Goal: Task Accomplishment & Management: Manage account settings

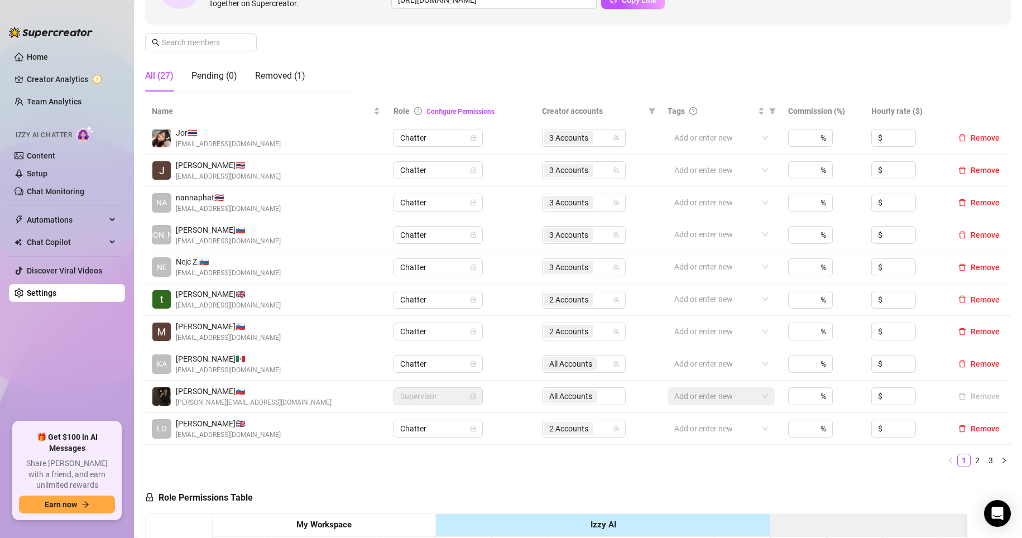
scroll to position [155, 0]
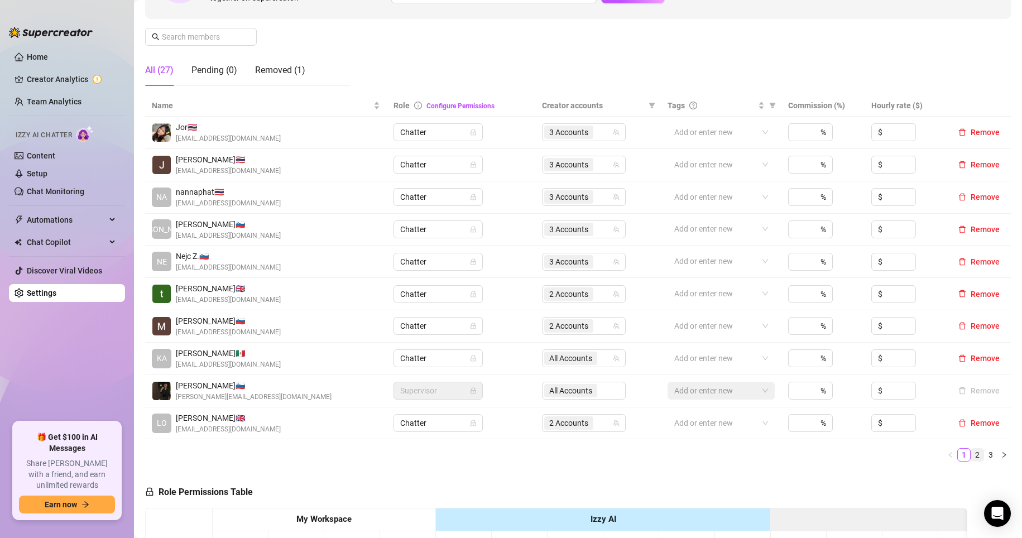
click at [971, 449] on link "2" at bounding box center [977, 455] width 12 height 12
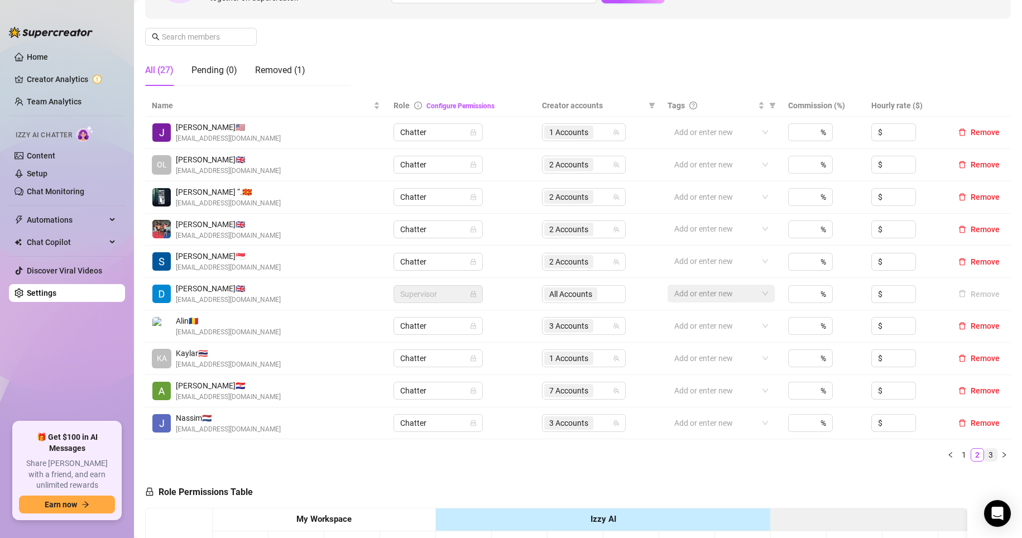
click at [984, 457] on link "3" at bounding box center [990, 455] width 12 height 12
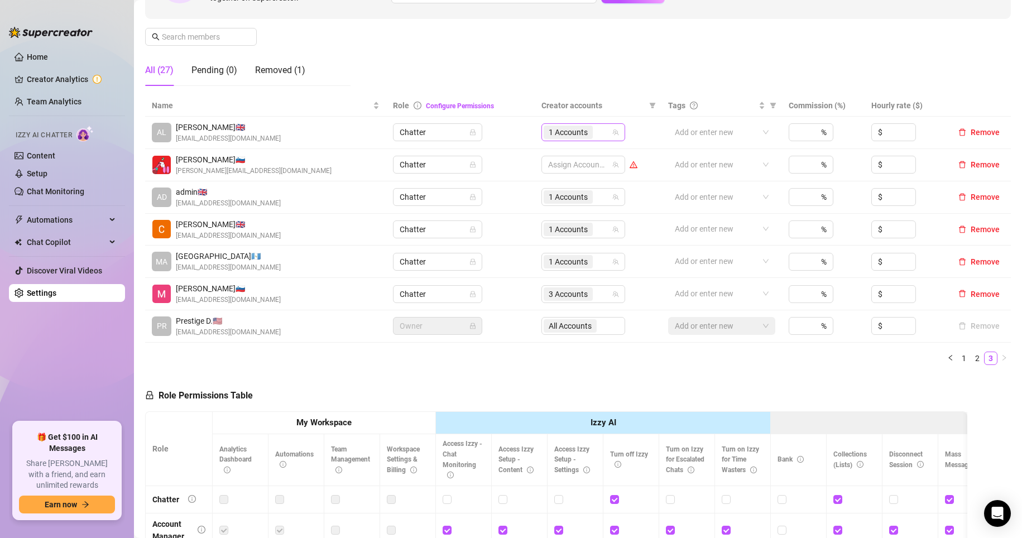
click at [593, 126] on div "1 Accounts" at bounding box center [577, 132] width 68 height 16
click at [821, 388] on div "Role Permissions Table Role My Workspace Izzy AI OnlyFans Side Menu OnlyFans Ch…" at bounding box center [556, 532] width 822 height 317
click at [971, 358] on link "2" at bounding box center [977, 358] width 12 height 12
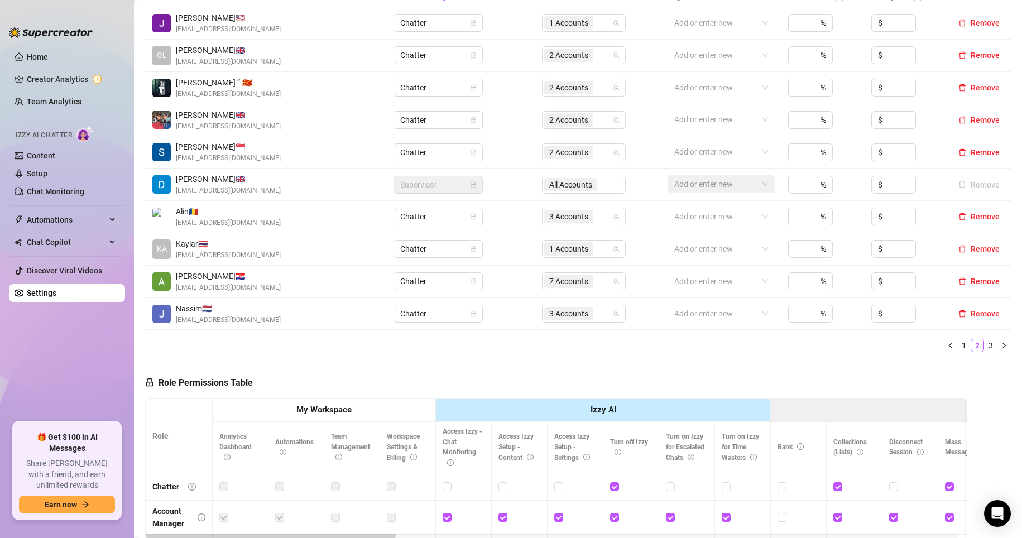
scroll to position [267, 0]
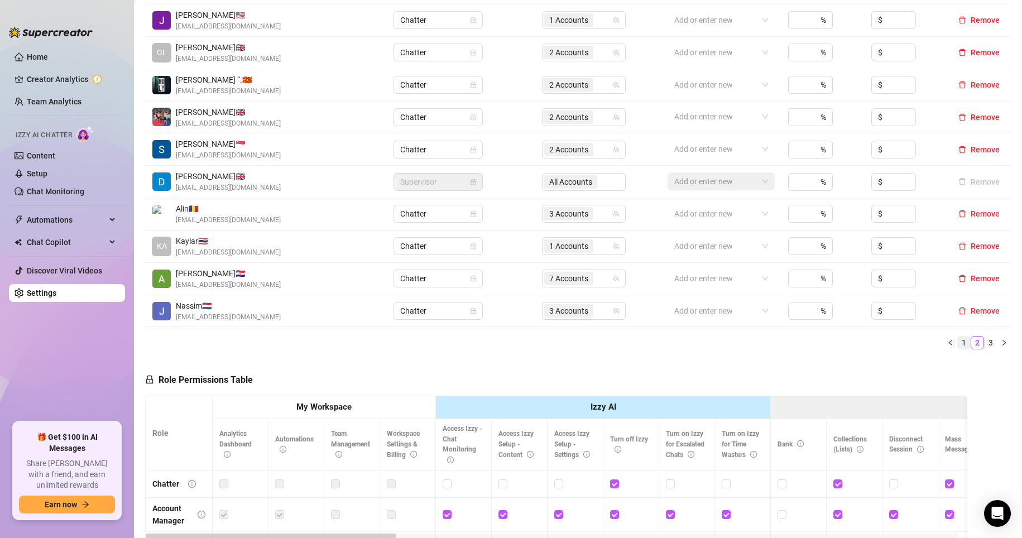
click at [957, 342] on link "1" at bounding box center [963, 342] width 12 height 12
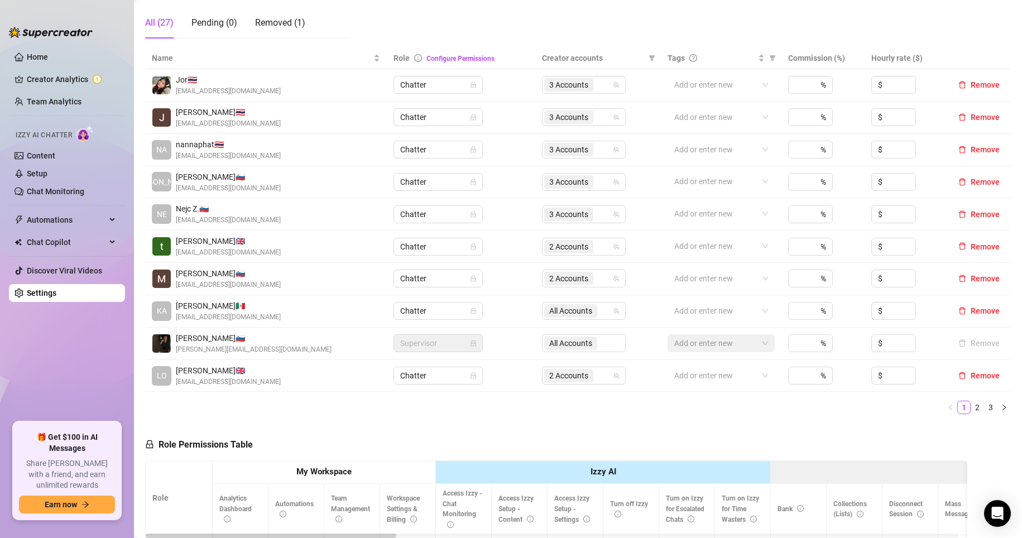
scroll to position [202, 0]
click at [985, 407] on link "3" at bounding box center [990, 408] width 12 height 12
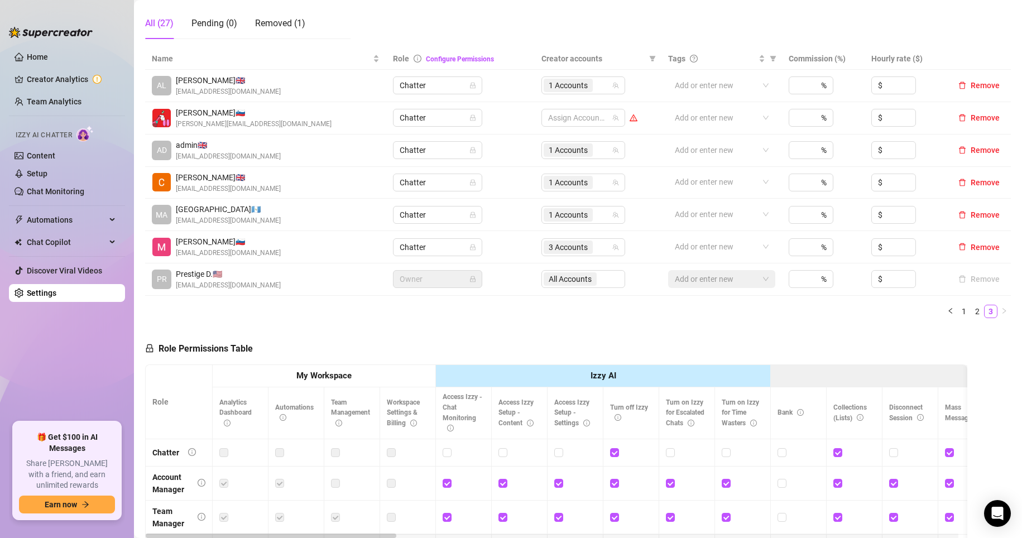
click at [260, 309] on ul "1 2 3" at bounding box center [577, 311] width 865 height 13
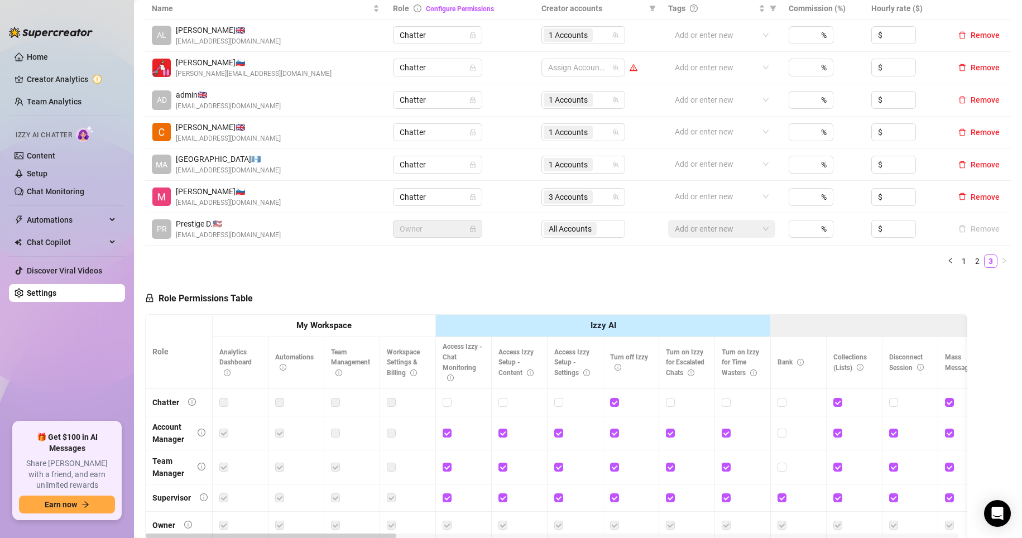
scroll to position [233, 0]
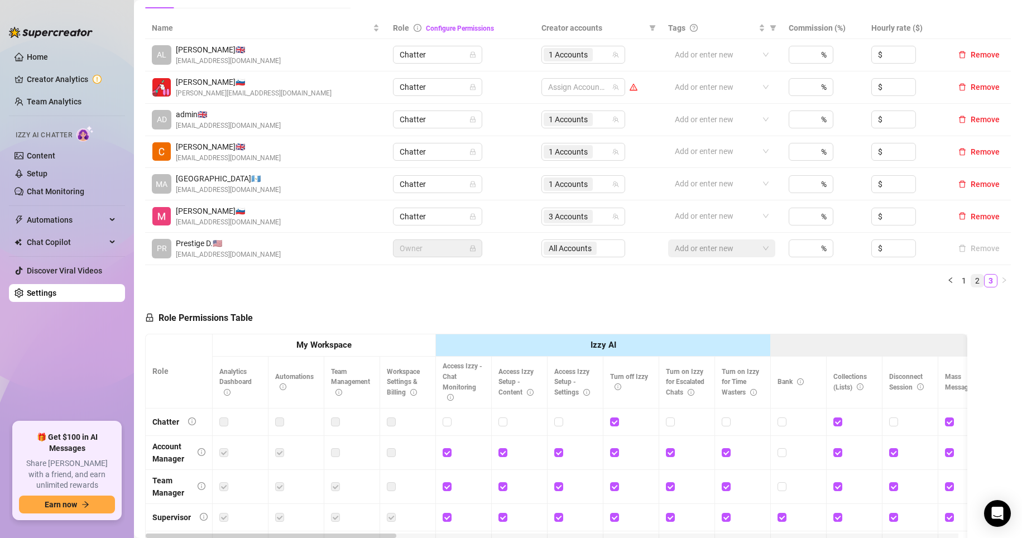
click at [971, 281] on link "2" at bounding box center [977, 281] width 12 height 12
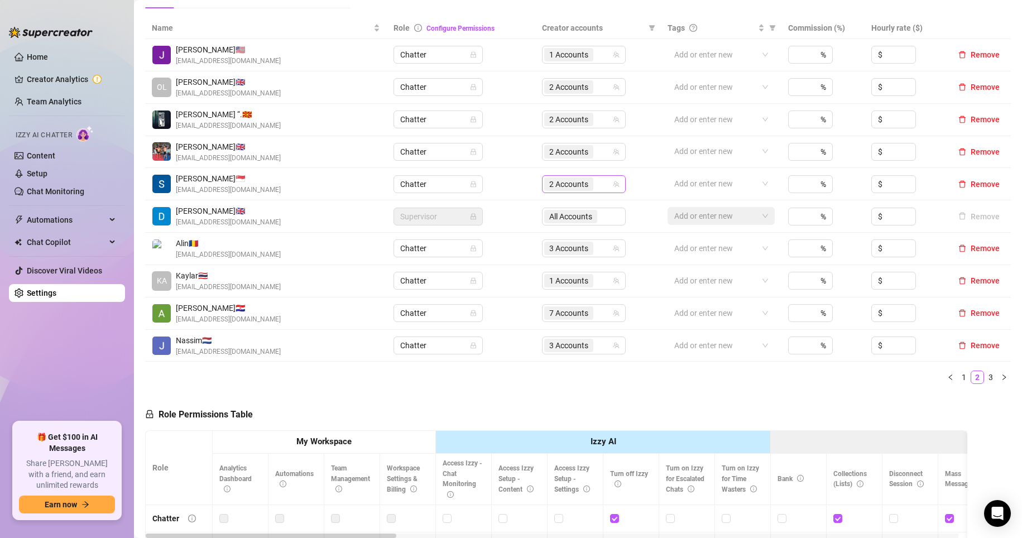
click at [599, 190] on div "2 Accounts" at bounding box center [578, 184] width 68 height 16
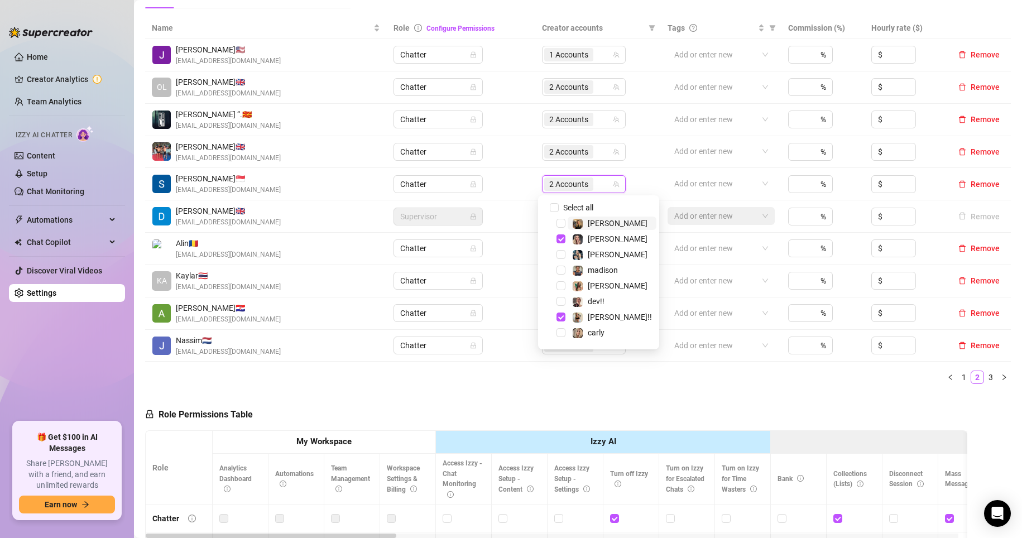
click at [743, 372] on ul "1 2 3" at bounding box center [577, 376] width 865 height 13
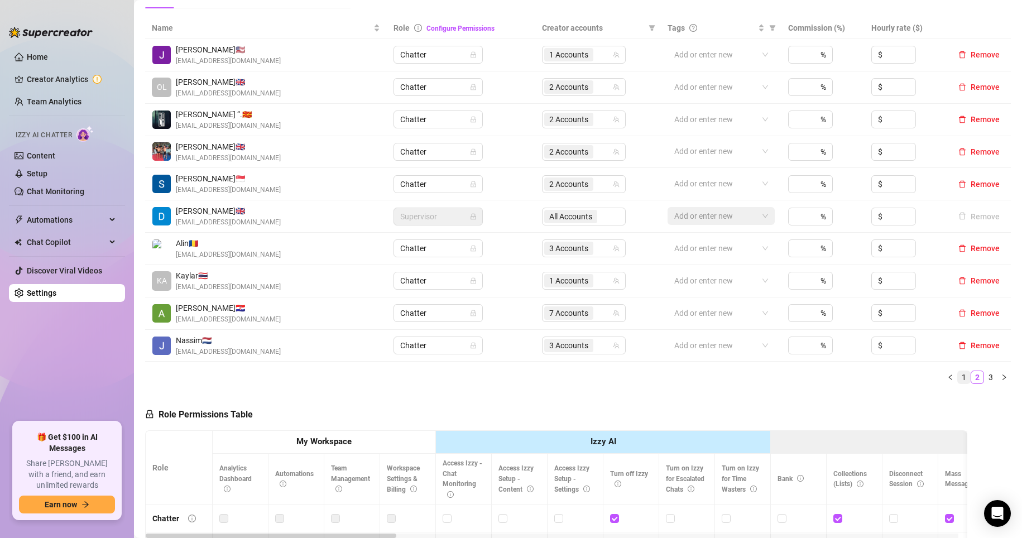
click at [957, 378] on link "1" at bounding box center [963, 377] width 12 height 12
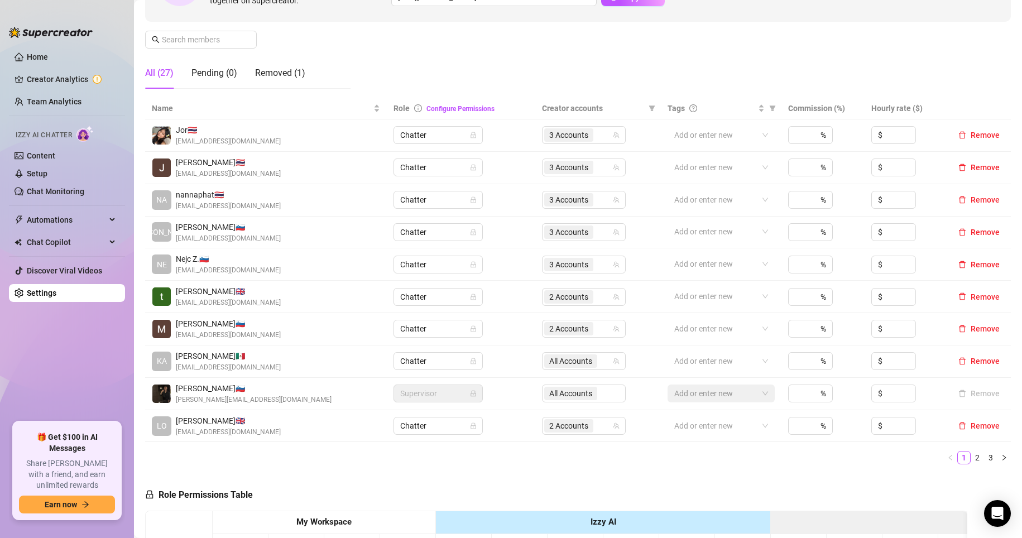
scroll to position [151, 0]
click at [241, 93] on div "All (27) Pending (0) Removed (1)" at bounding box center [247, 79] width 205 height 40
click at [984, 456] on link "3" at bounding box center [990, 458] width 12 height 12
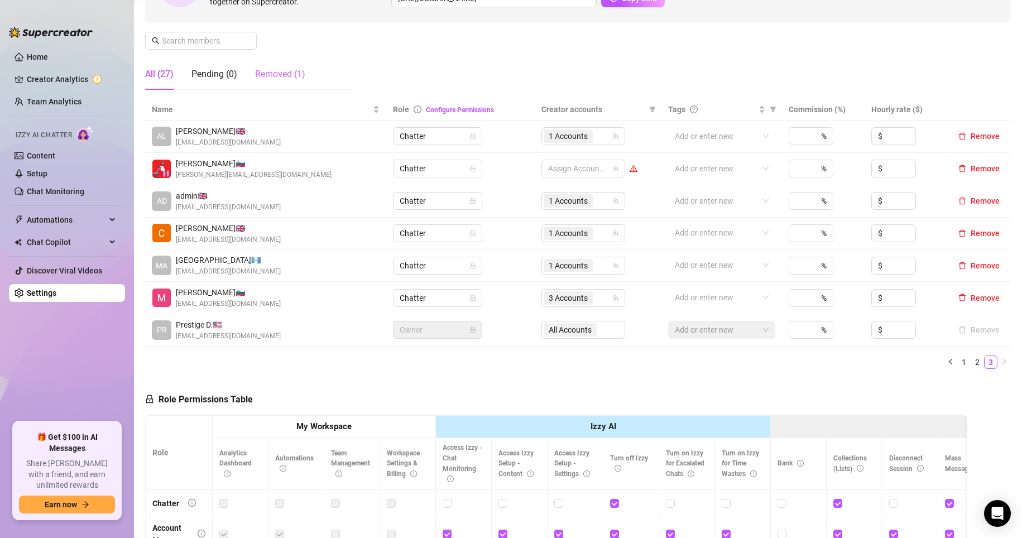
drag, startPoint x: 229, startPoint y: 86, endPoint x: 269, endPoint y: 89, distance: 39.8
click at [229, 86] on div "Pending (0)" at bounding box center [214, 74] width 46 height 31
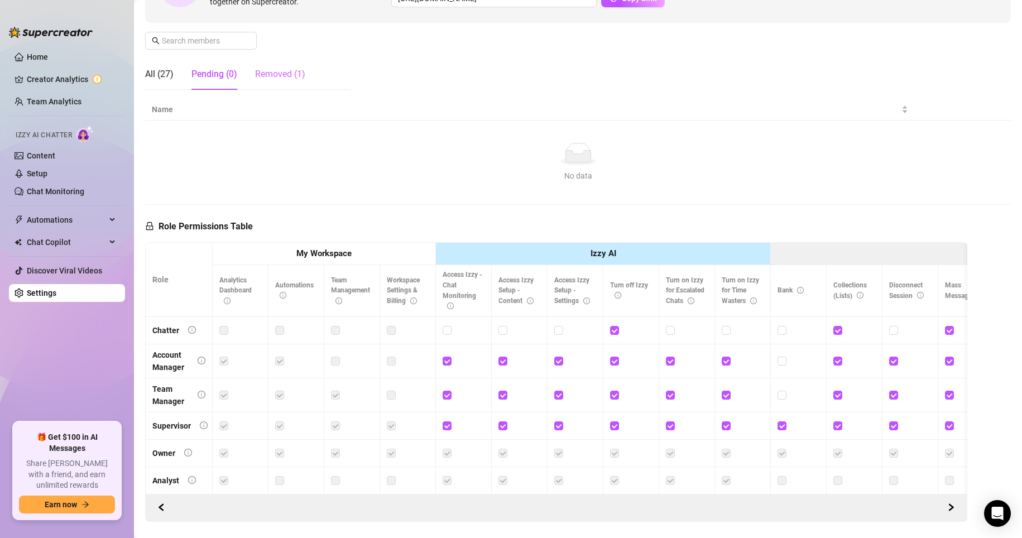
click at [266, 67] on div "Removed (1)" at bounding box center [280, 74] width 50 height 31
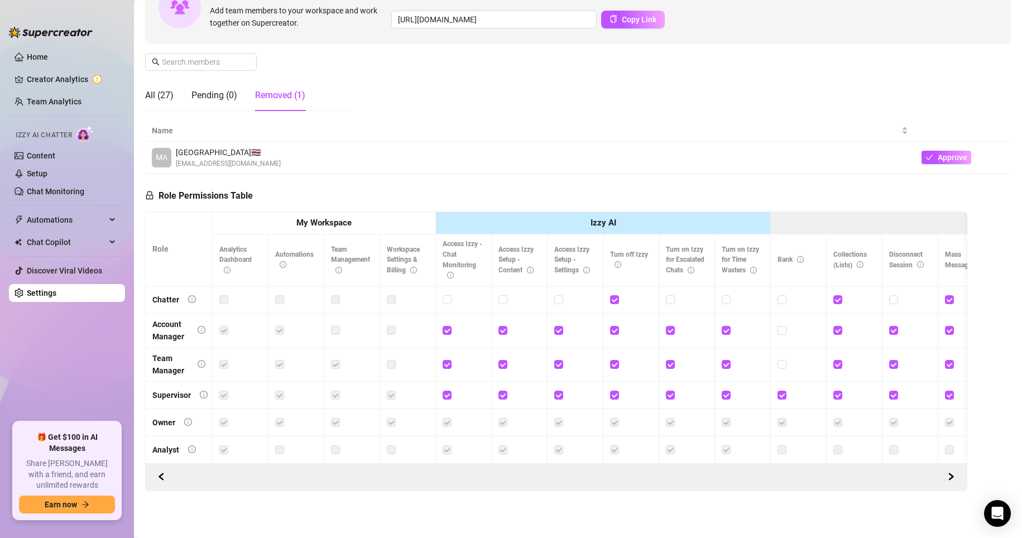
scroll to position [139, 0]
click at [218, 100] on div "Pending (0)" at bounding box center [214, 95] width 46 height 31
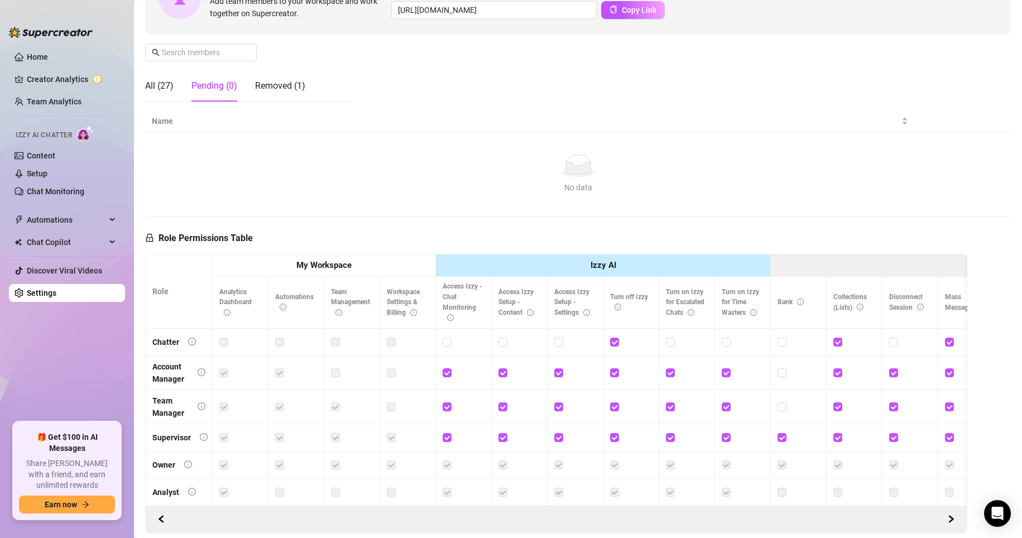
scroll to position [151, 0]
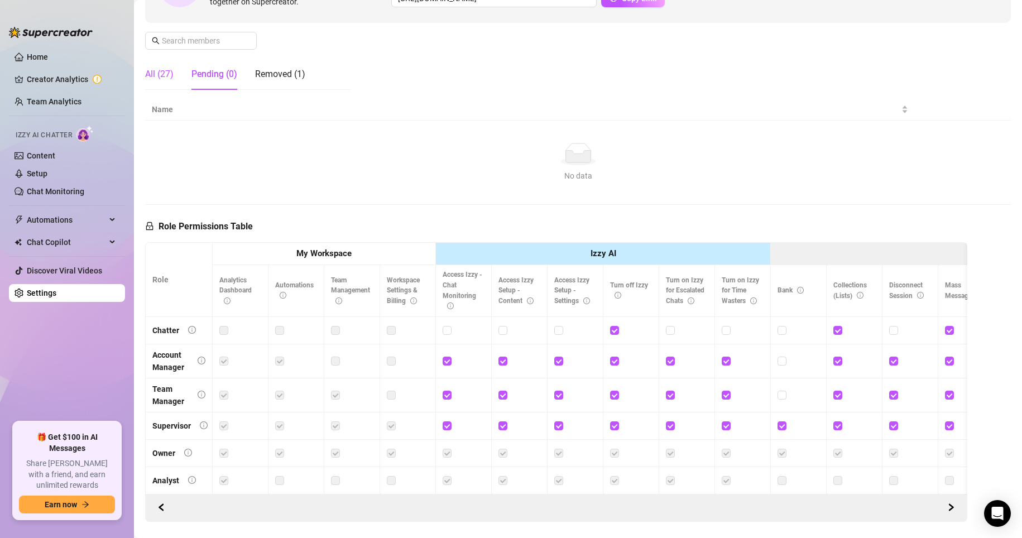
click at [169, 74] on div "All (27)" at bounding box center [159, 74] width 28 height 13
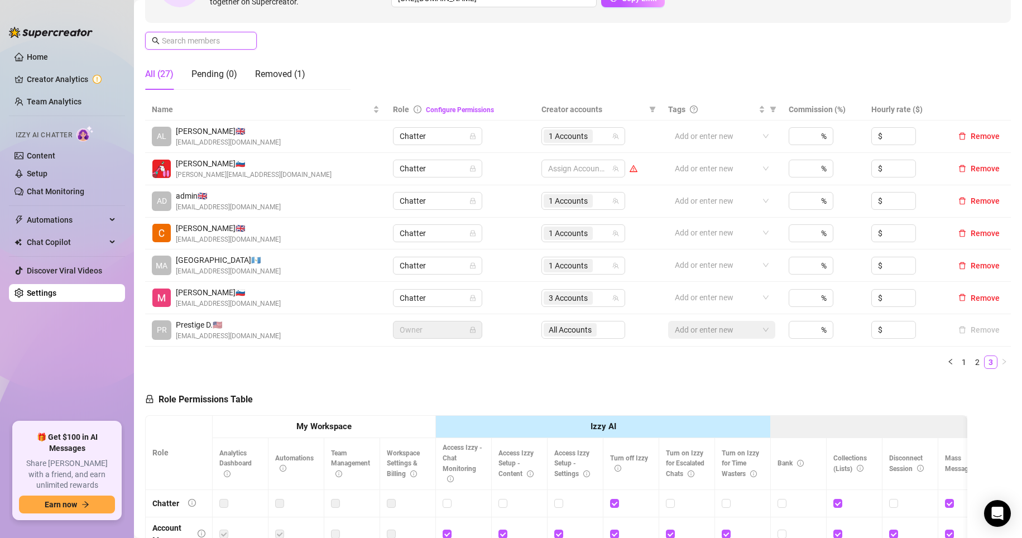
click at [188, 45] on input "text" at bounding box center [201, 41] width 79 height 12
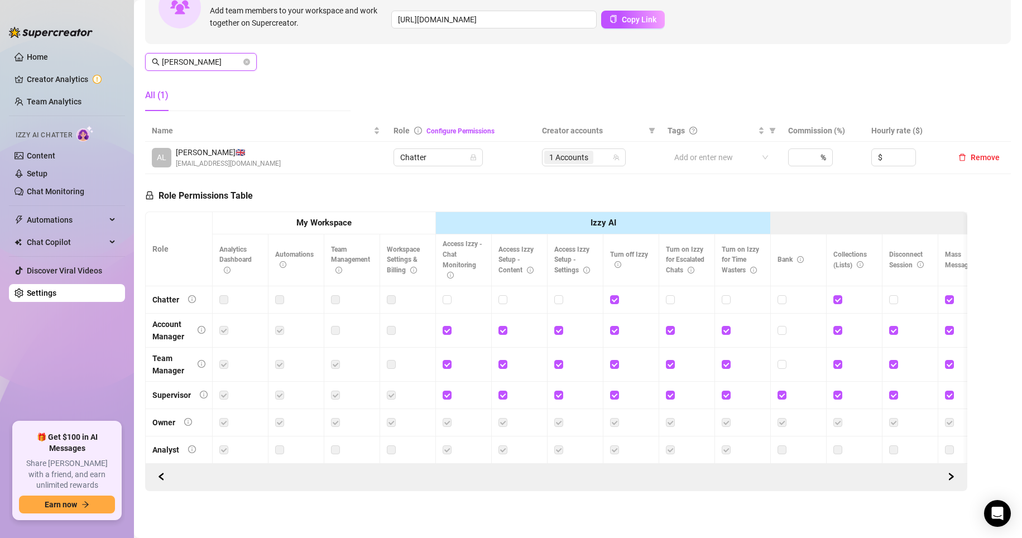
scroll to position [139, 0]
type input "[PERSON_NAME]"
click at [591, 152] on div "1 Accounts" at bounding box center [569, 158] width 51 height 16
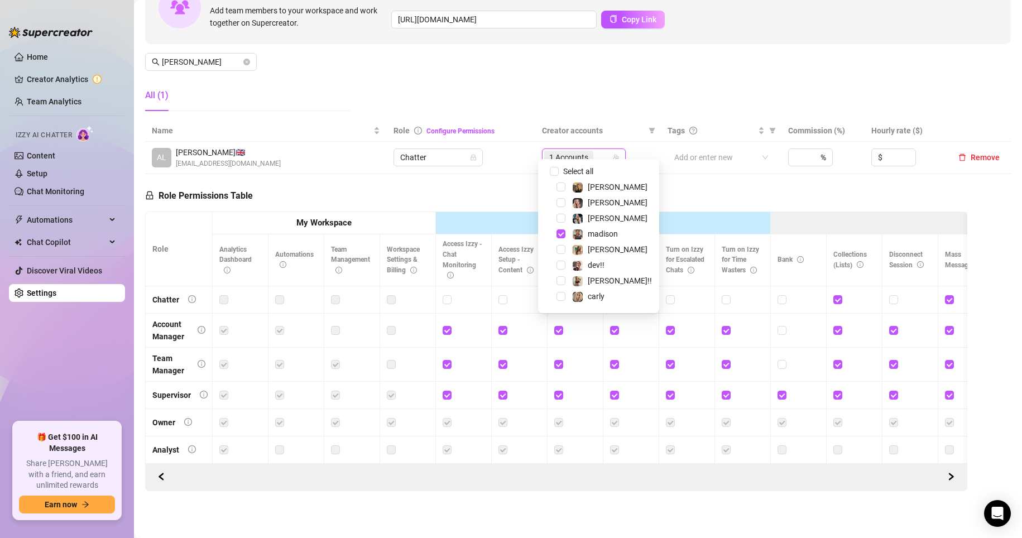
click at [559, 213] on div "[PERSON_NAME]" at bounding box center [598, 217] width 115 height 13
click at [559, 214] on span "Select tree node" at bounding box center [560, 218] width 9 height 9
click at [588, 151] on span "2 Accounts" at bounding box center [568, 157] width 49 height 13
click at [565, 285] on div "[PERSON_NAME]!!" at bounding box center [598, 280] width 115 height 13
click at [564, 284] on span "Select tree node" at bounding box center [560, 280] width 9 height 9
